Goal: Task Accomplishment & Management: Manage account settings

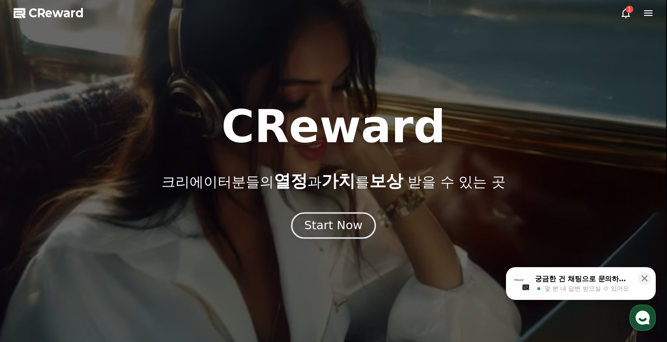
click at [354, 227] on div "Start Now" at bounding box center [333, 226] width 58 height 16
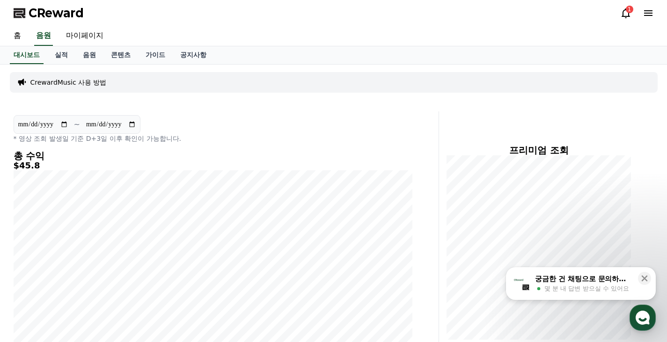
click at [627, 14] on icon at bounding box center [625, 12] width 11 height 11
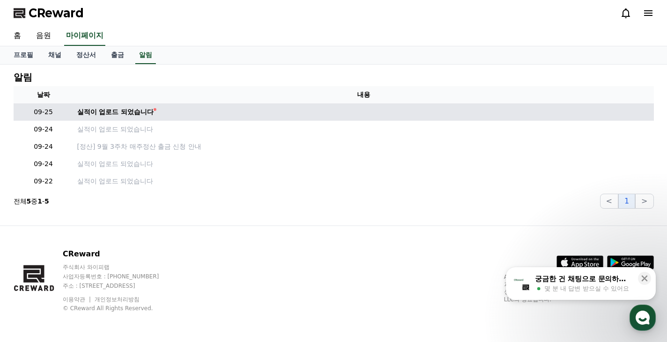
click at [120, 118] on td "실적이 업로드 되었습니다" at bounding box center [363, 111] width 580 height 17
click at [123, 115] on div "실적이 업로드 되었습니다" at bounding box center [115, 112] width 77 height 10
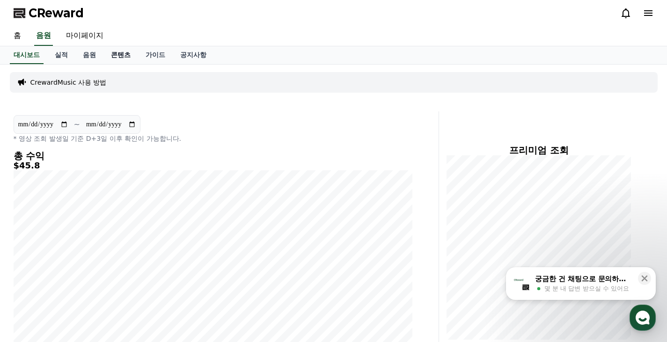
click at [111, 58] on link "콘텐츠" at bounding box center [120, 55] width 35 height 18
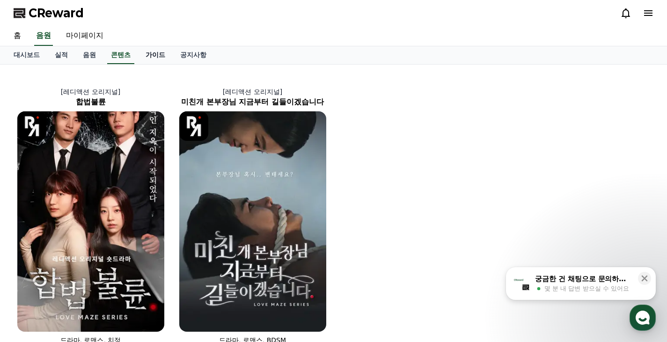
click at [152, 58] on link "가이드" at bounding box center [155, 55] width 35 height 18
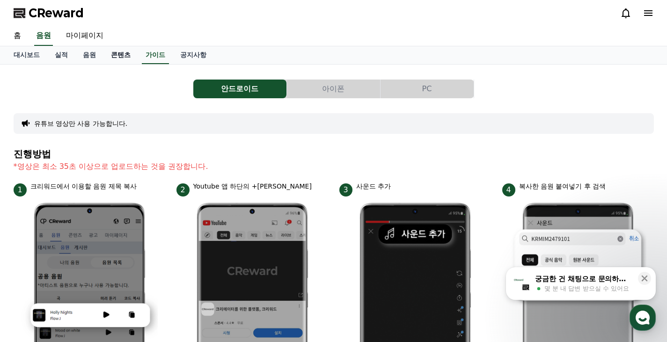
click at [116, 58] on link "콘텐츠" at bounding box center [120, 55] width 35 height 18
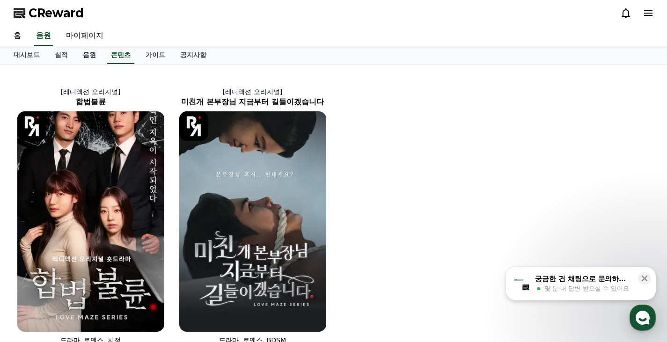
click at [86, 47] on link "음원" at bounding box center [89, 55] width 28 height 18
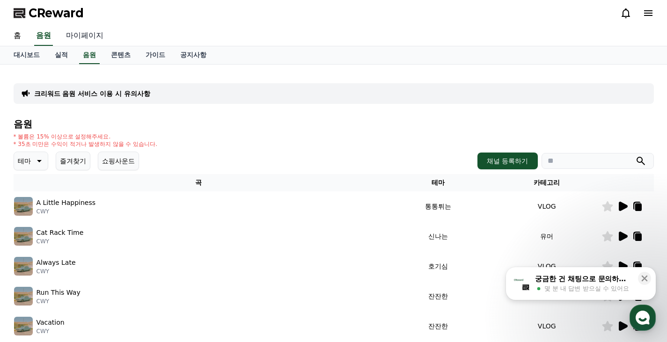
click at [86, 33] on link "마이페이지" at bounding box center [84, 36] width 52 height 20
select select "**********"
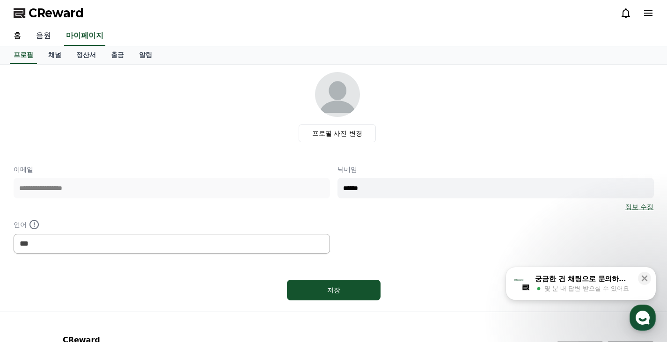
click at [49, 36] on link "음원" at bounding box center [44, 36] width 30 height 20
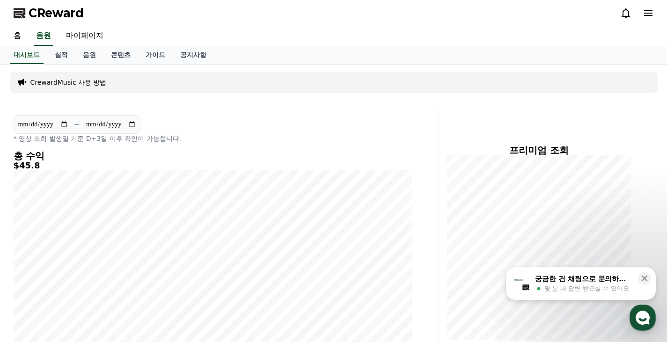
click at [643, 10] on icon at bounding box center [647, 12] width 11 height 11
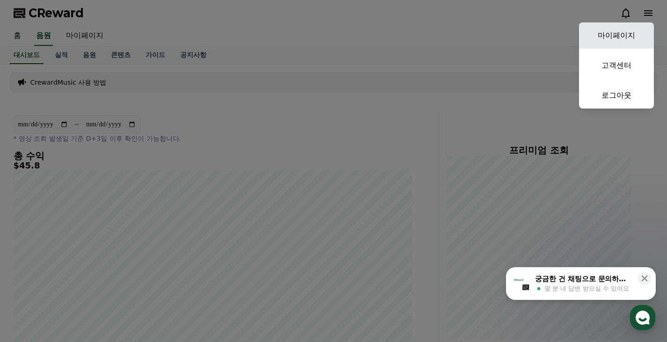
click at [622, 35] on link "마이페이지" at bounding box center [616, 35] width 75 height 26
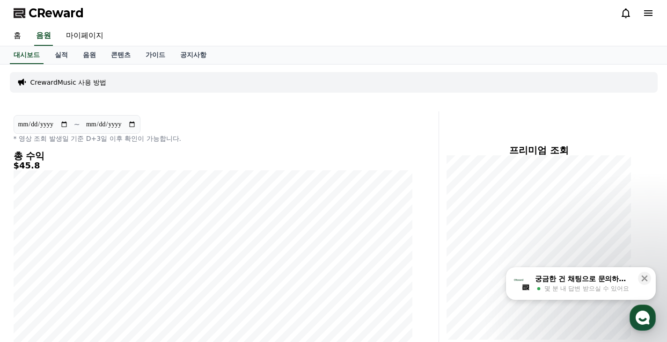
select select "**********"
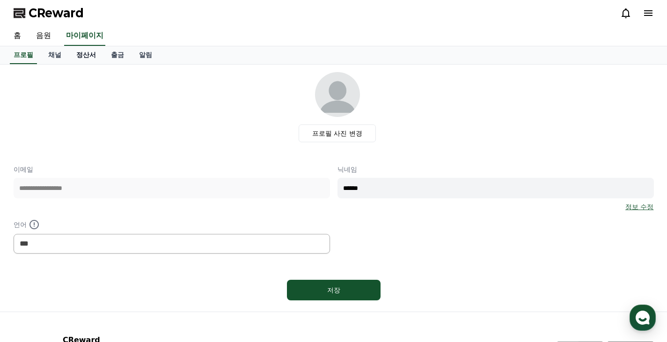
click at [89, 59] on link "정산서" at bounding box center [86, 55] width 35 height 18
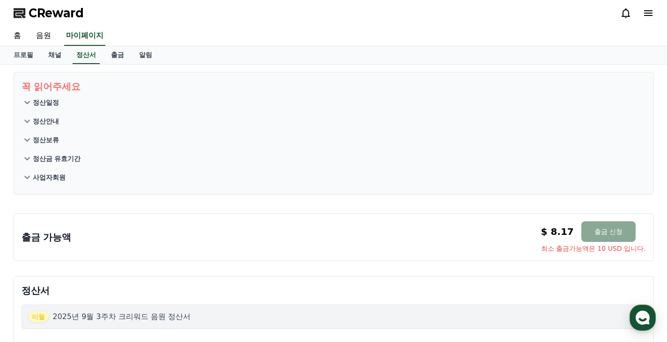
scroll to position [126, 0]
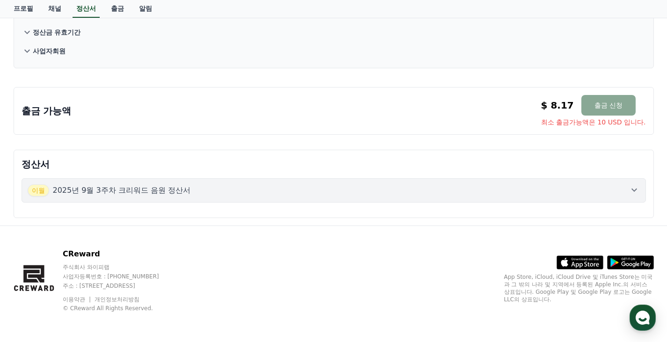
click at [143, 192] on p "2025년 9월 3주차 크리워드 음원 정산서" at bounding box center [122, 190] width 138 height 11
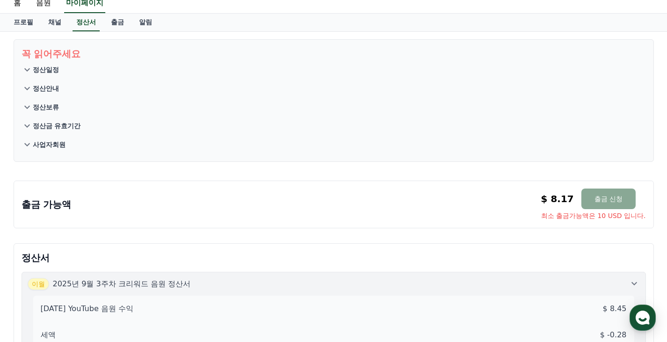
scroll to position [0, 0]
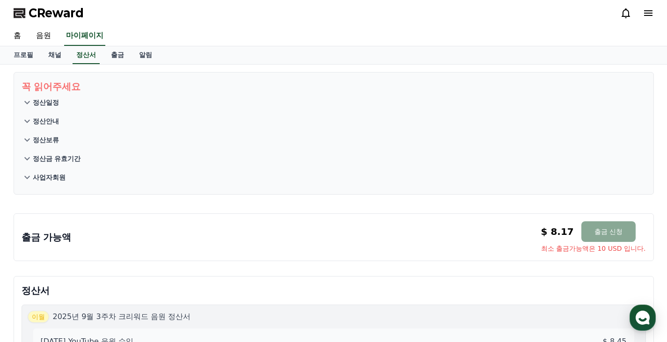
click at [155, 148] on button "정산보류" at bounding box center [334, 140] width 624 height 19
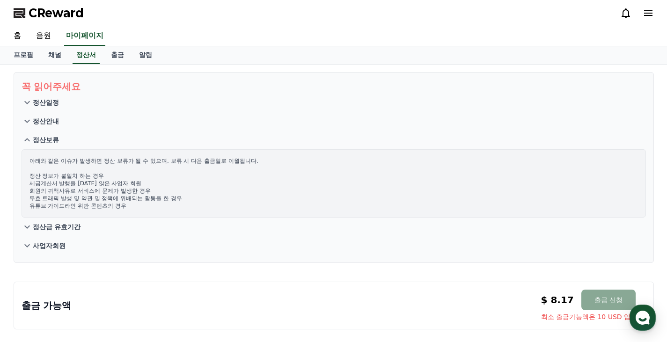
click at [135, 121] on button "정산안내" at bounding box center [334, 121] width 624 height 19
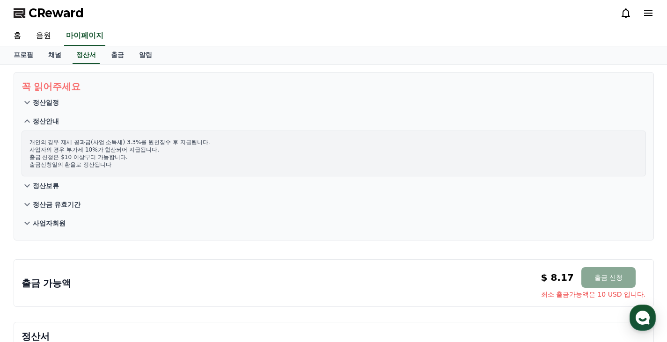
click at [135, 121] on button "정산안내" at bounding box center [334, 121] width 624 height 19
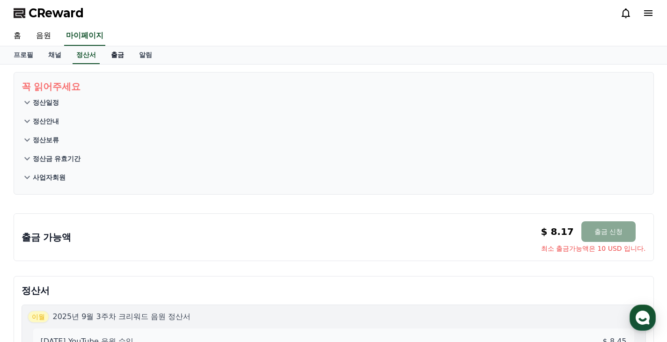
click at [124, 54] on link "출금" at bounding box center [117, 55] width 28 height 18
